Goal: Navigation & Orientation: Go to known website

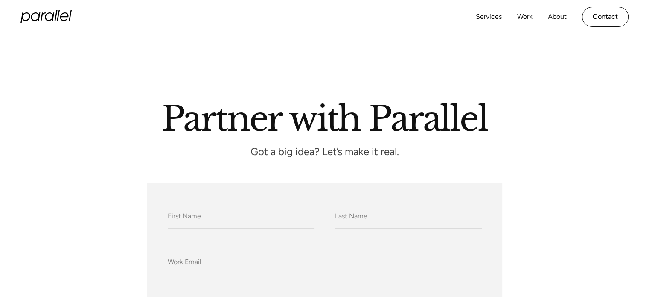
click at [58, 13] on icon "home" at bounding box center [58, 15] width 3 height 11
